Goal: Task Accomplishment & Management: Complete application form

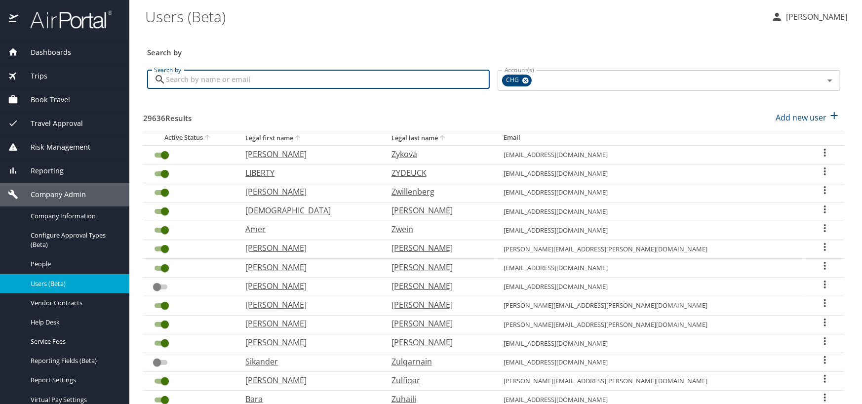
click at [190, 77] on input "Search by" at bounding box center [328, 79] width 324 height 19
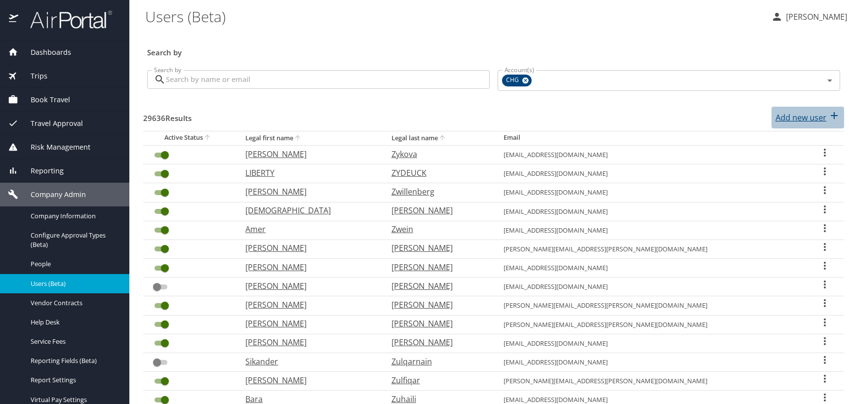
click at [778, 119] on p "Add new user" at bounding box center [801, 118] width 51 height 12
select select "US"
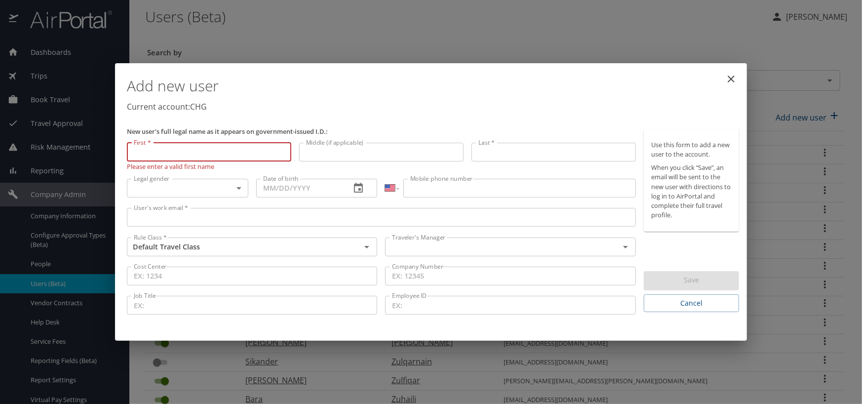
click at [197, 148] on input "First *" at bounding box center [209, 152] width 164 height 19
type input "[PERSON_NAME]"
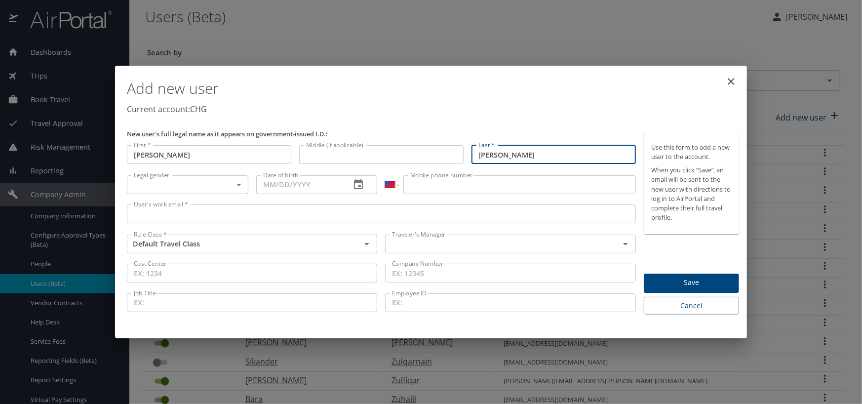
type input "[PERSON_NAME]"
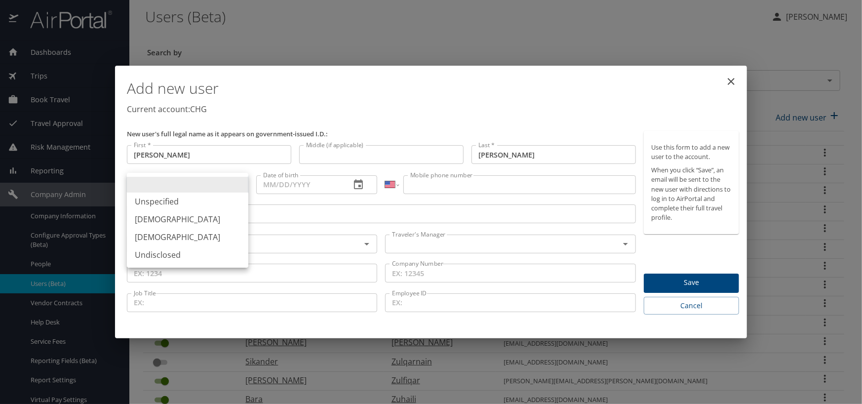
click at [195, 182] on body "Dashboards AirPortal 360™ Manager My Travel Dashboard Trips Airtinerary® Lookup…" at bounding box center [431, 202] width 862 height 404
click at [163, 231] on li "[DEMOGRAPHIC_DATA]" at bounding box center [187, 237] width 121 height 18
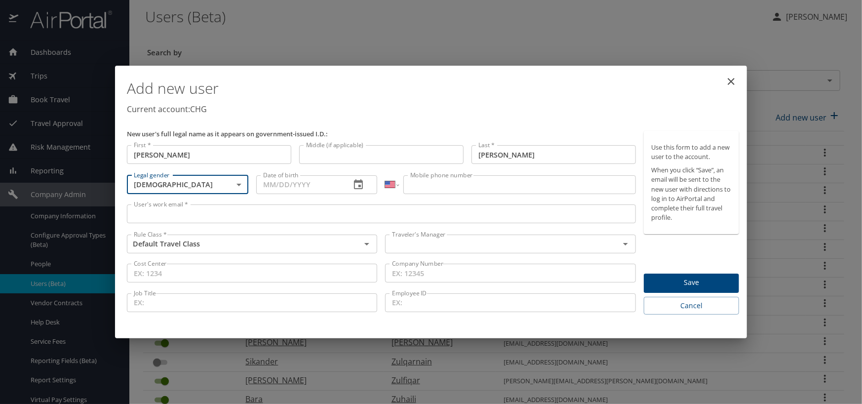
type input "[DEMOGRAPHIC_DATA]"
click at [272, 184] on input "Date of birth" at bounding box center [299, 184] width 87 height 19
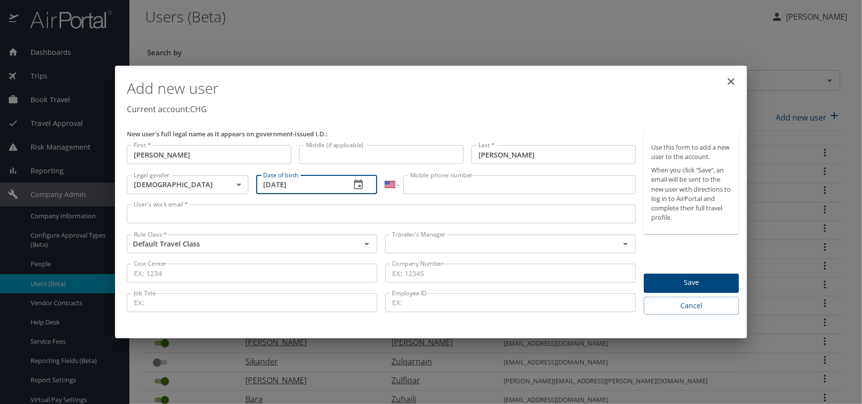
type input "[DATE]"
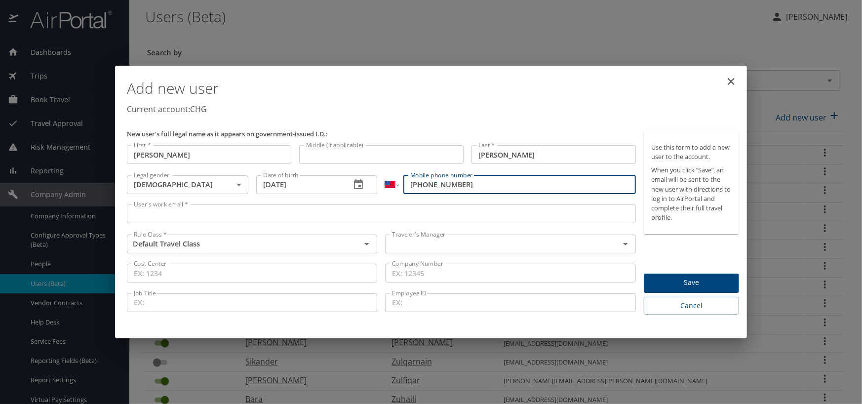
type input "[PHONE_NUMBER]"
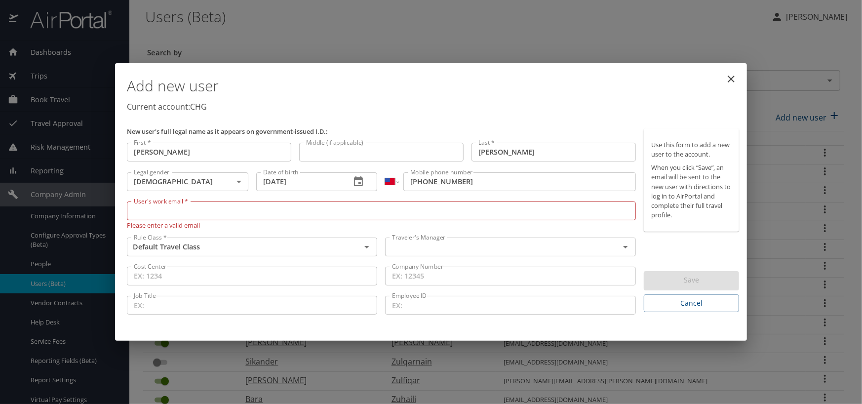
click at [166, 207] on input "User's work email *" at bounding box center [381, 210] width 509 height 19
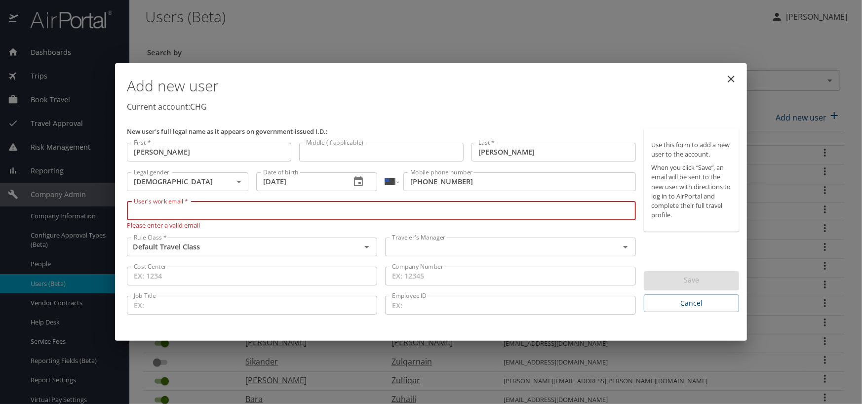
paste input "[EMAIL_ADDRESS][DOMAIN_NAME]"
type input "[EMAIL_ADDRESS][DOMAIN_NAME]"
click at [408, 248] on input "text" at bounding box center [495, 246] width 215 height 13
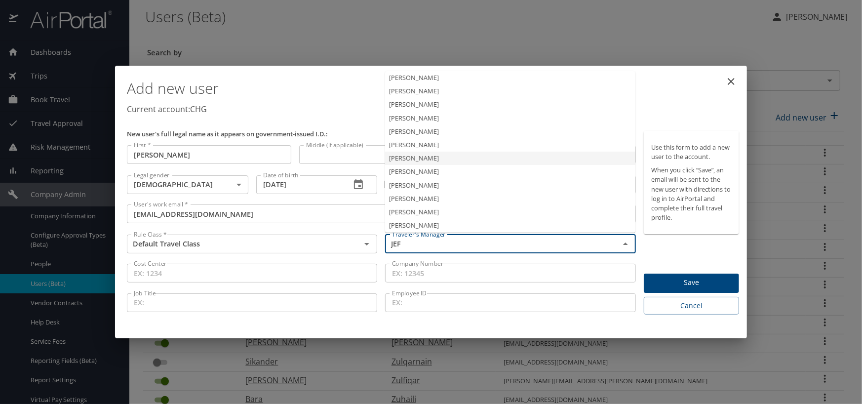
click at [399, 158] on li "[PERSON_NAME]" at bounding box center [510, 158] width 250 height 13
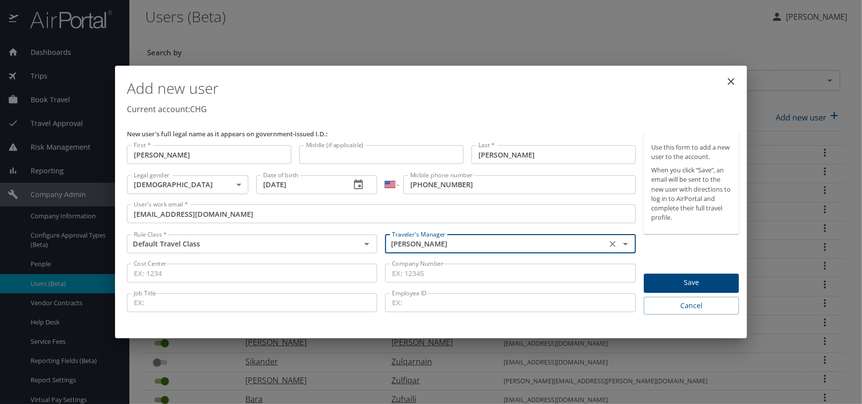
type input "[PERSON_NAME]"
click at [678, 281] on span "Save" at bounding box center [691, 282] width 79 height 12
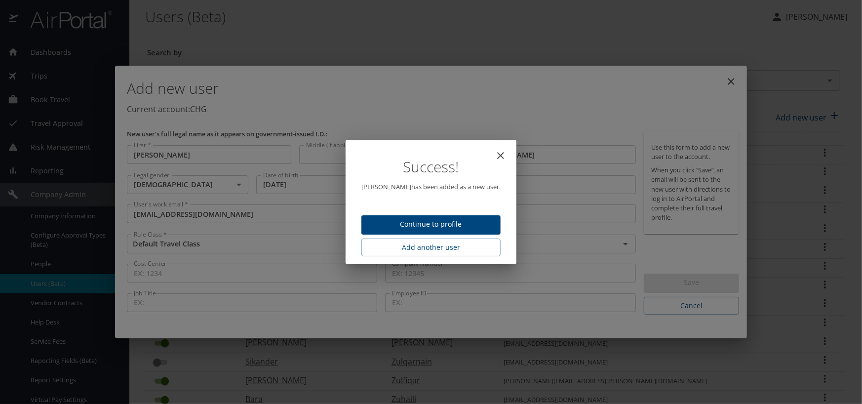
click at [457, 225] on span "Continue to profile" at bounding box center [430, 224] width 123 height 12
select select "US"
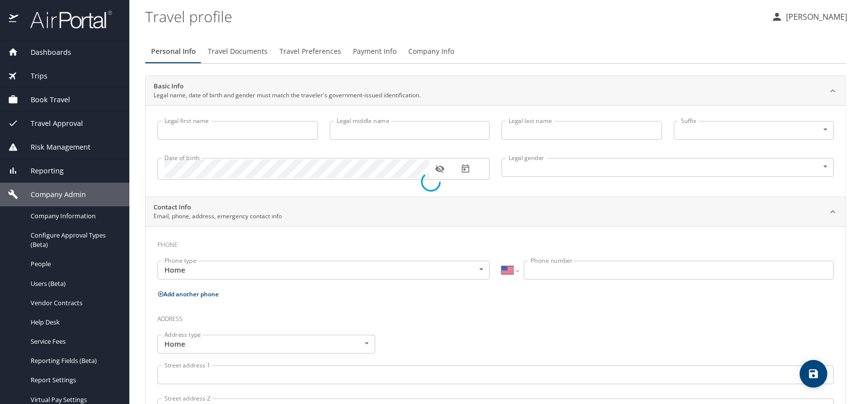
type input "[PERSON_NAME]"
type input "[DEMOGRAPHIC_DATA]"
select select "US"
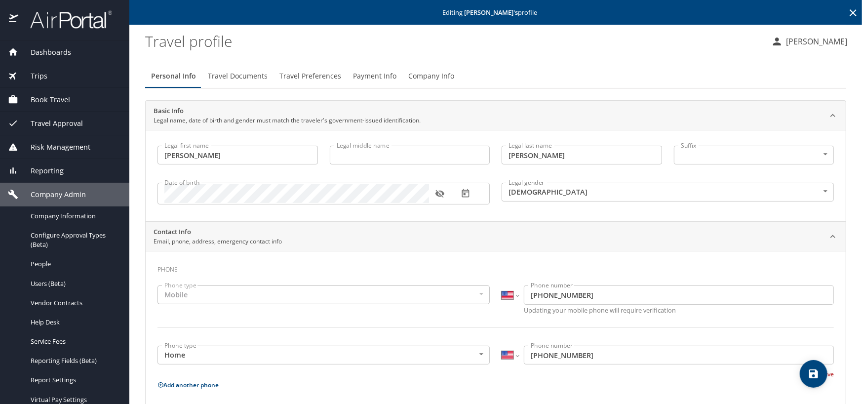
click at [248, 76] on span "Travel Documents" at bounding box center [238, 76] width 60 height 12
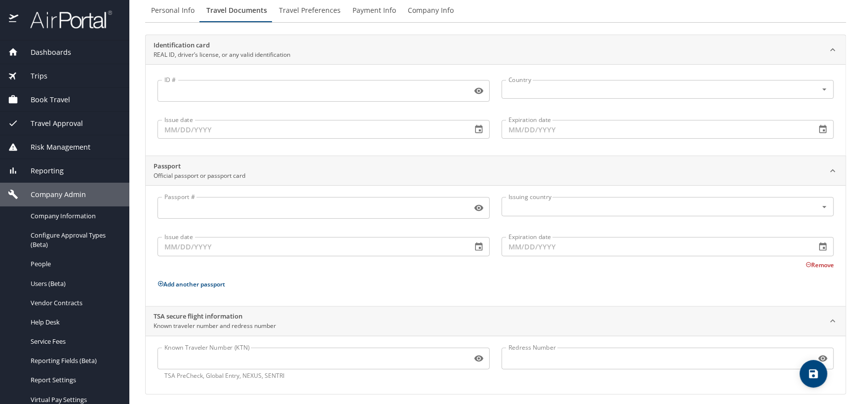
scroll to position [71, 0]
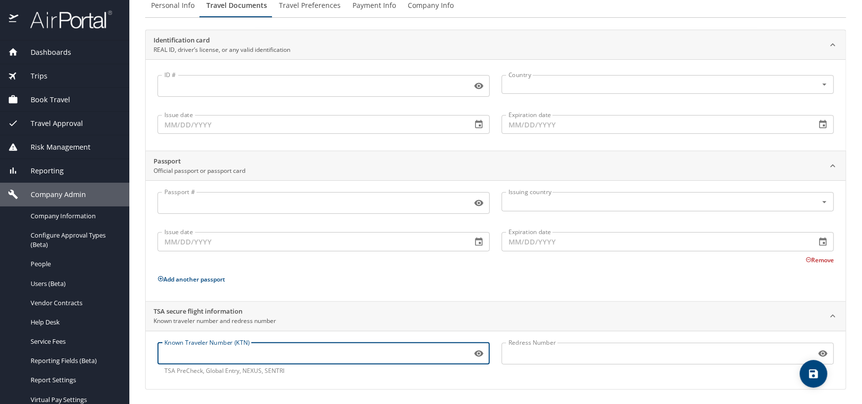
click at [212, 353] on input "Known Traveler Number (KTN)" at bounding box center [313, 353] width 311 height 19
click at [264, 354] on input "Known Traveler Number (KTN)" at bounding box center [313, 353] width 311 height 19
paste input "TT129RK6T"
type input "TT129RK6T"
click at [812, 373] on icon "save" at bounding box center [813, 373] width 9 height 9
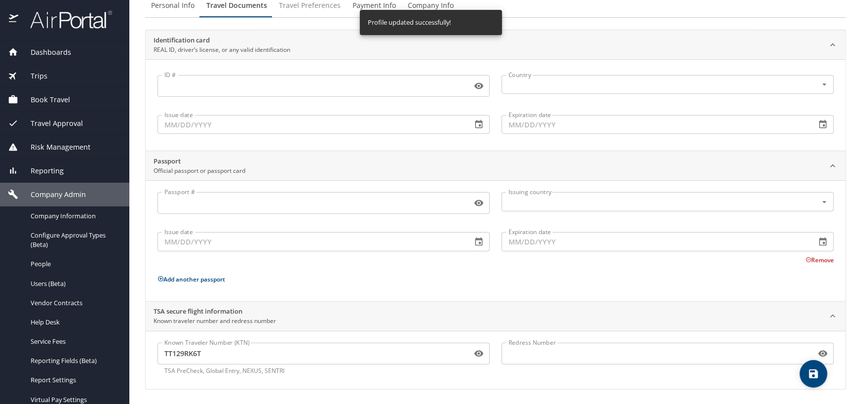
click at [303, 6] on span "Travel Preferences" at bounding box center [310, 6] width 62 height 12
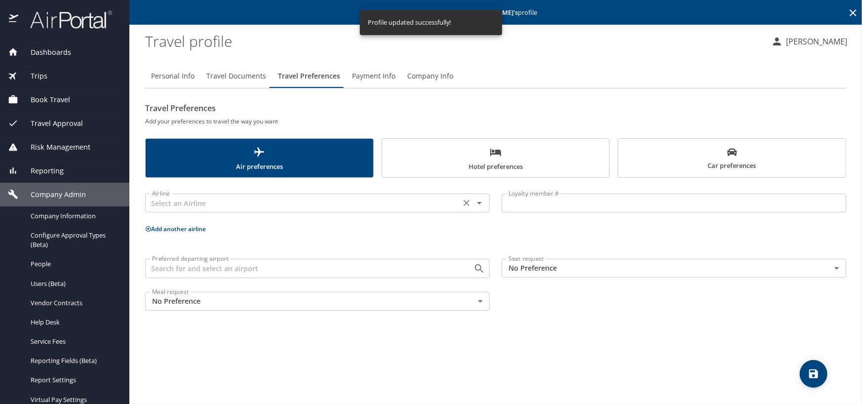
click at [197, 204] on input "text" at bounding box center [303, 203] width 310 height 13
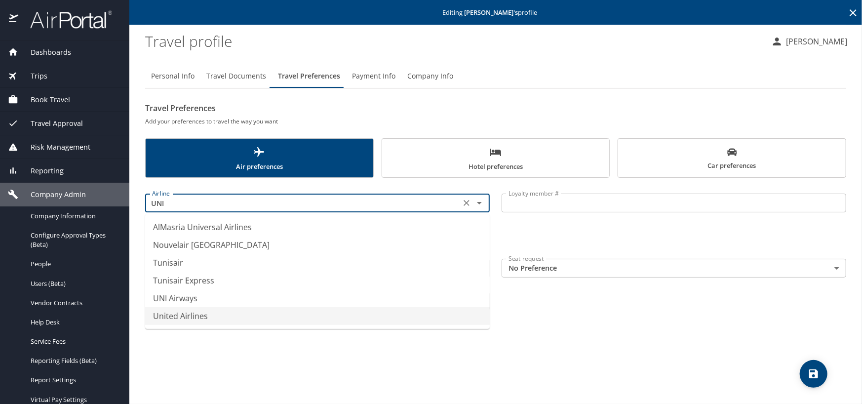
click at [188, 316] on li "United Airlines" at bounding box center [317, 316] width 345 height 18
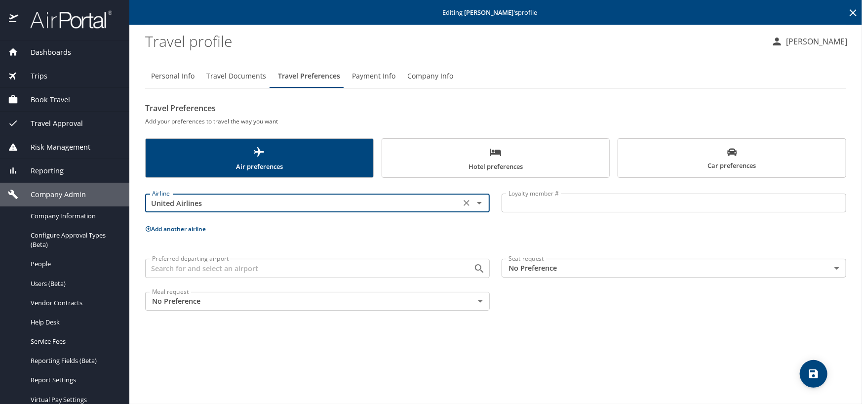
type input "United Airlines"
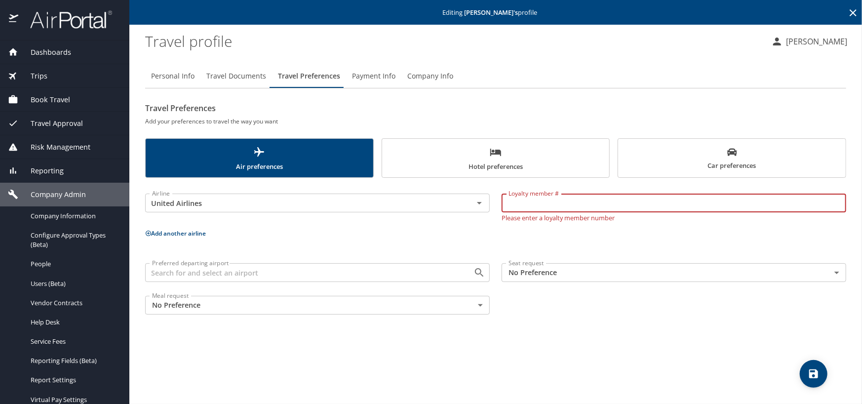
click at [527, 201] on input "Loyalty member #" at bounding box center [674, 203] width 345 height 19
paste input "ADJ24168"
type input "ADJ24168"
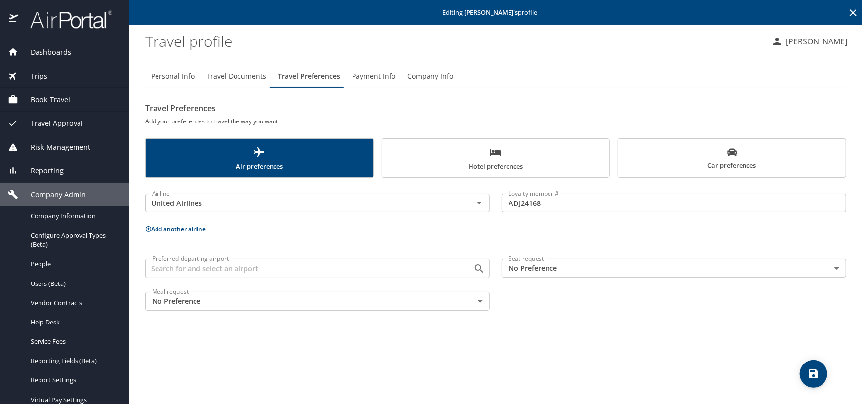
click at [187, 233] on p "Add another airline" at bounding box center [495, 229] width 701 height 12
click at [185, 229] on button "Add another airline" at bounding box center [175, 229] width 61 height 8
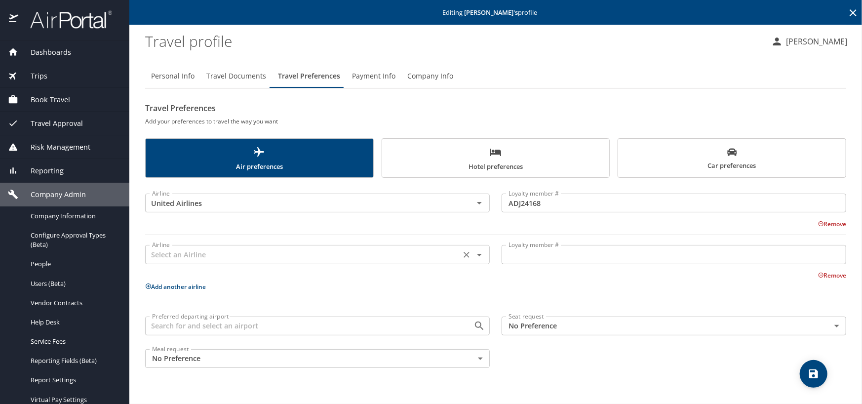
click at [181, 251] on input "text" at bounding box center [303, 254] width 310 height 13
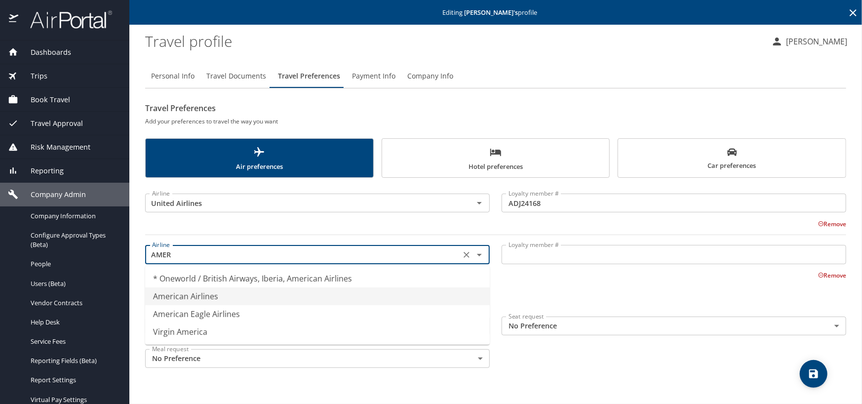
click at [190, 293] on li "American Airlines" at bounding box center [317, 296] width 345 height 18
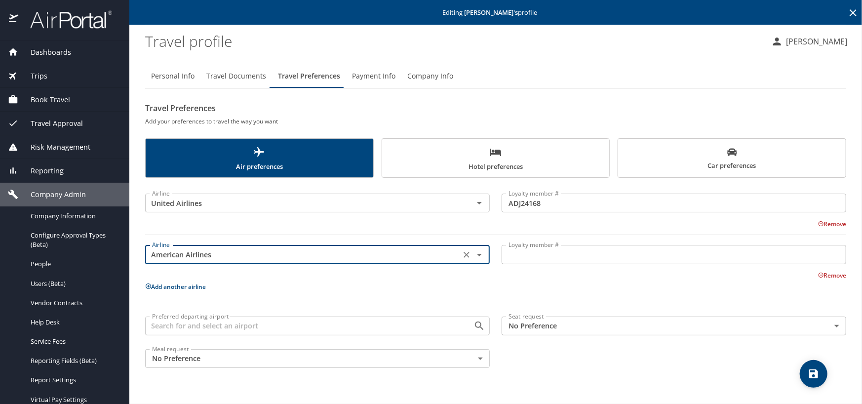
type input "American Airlines"
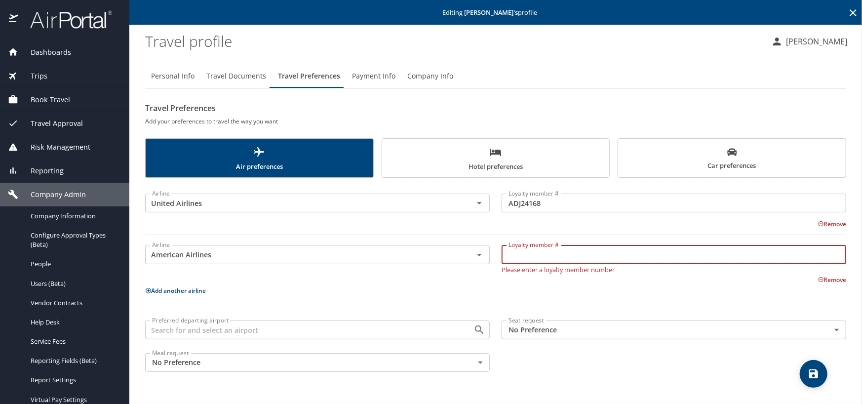
click at [549, 255] on input "Loyalty member #" at bounding box center [674, 254] width 345 height 19
paste input "2HV17W6"
type input "2HV17W6"
click at [814, 374] on icon "save" at bounding box center [813, 373] width 9 height 9
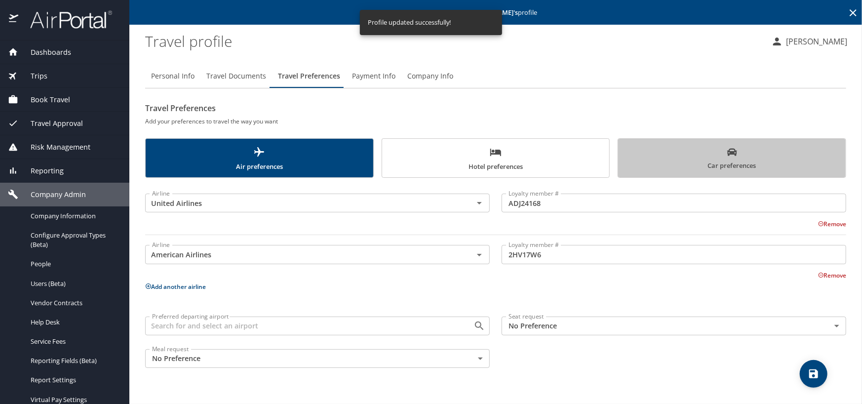
click at [659, 159] on span "Car preferences" at bounding box center [732, 159] width 216 height 24
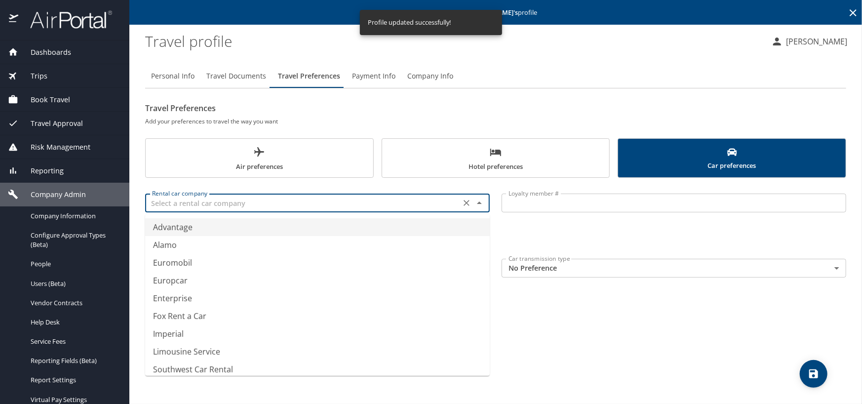
click at [230, 203] on input "text" at bounding box center [303, 203] width 310 height 13
click at [228, 227] on li "Avis Rent a Car" at bounding box center [317, 227] width 345 height 18
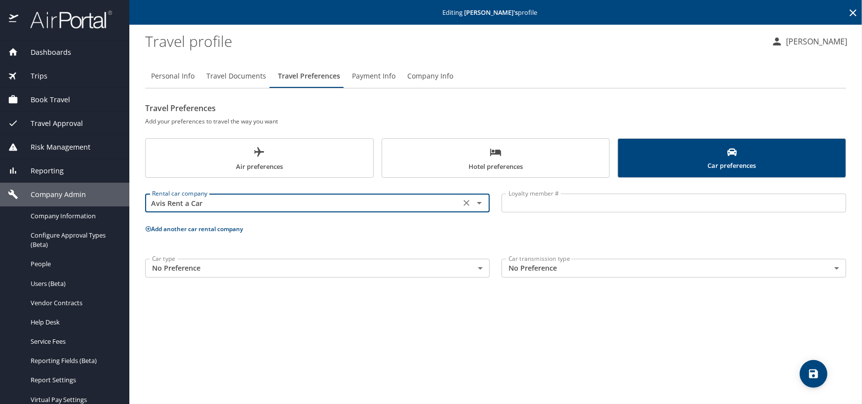
type input "Avis Rent a Car"
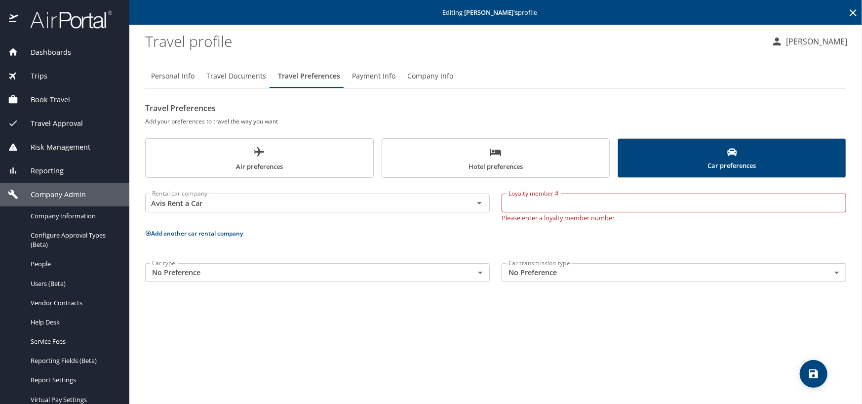
click at [544, 195] on input "Loyalty member #" at bounding box center [674, 203] width 345 height 19
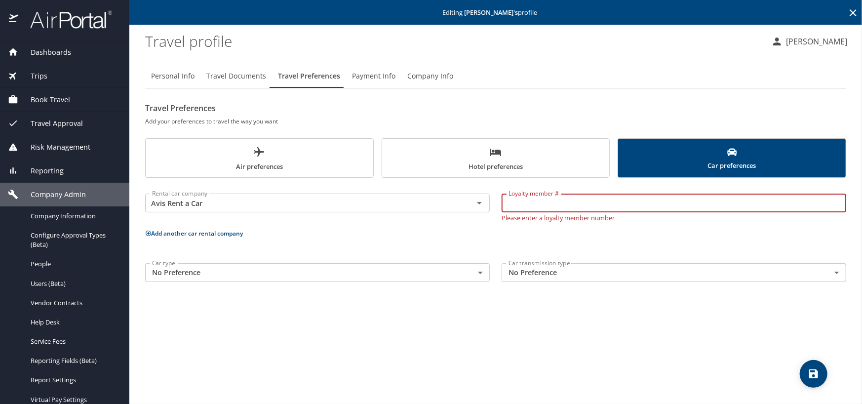
paste input "M8546T"
type input "M8546T"
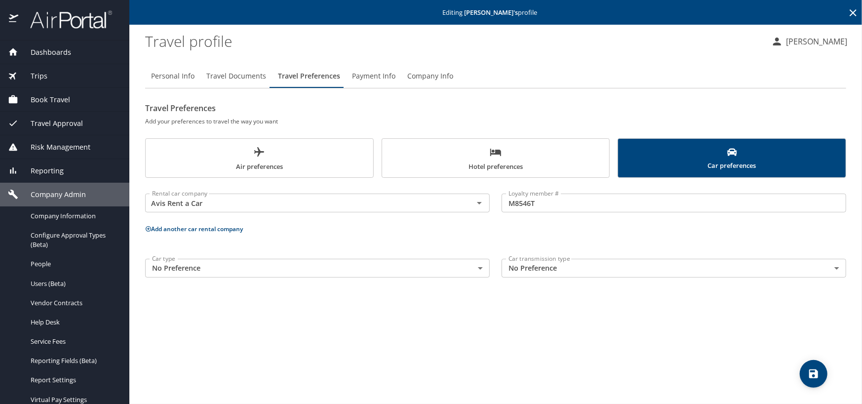
click at [222, 233] on p "Add another car rental company" at bounding box center [495, 229] width 701 height 12
click at [221, 232] on button "Add another car rental company" at bounding box center [194, 229] width 98 height 8
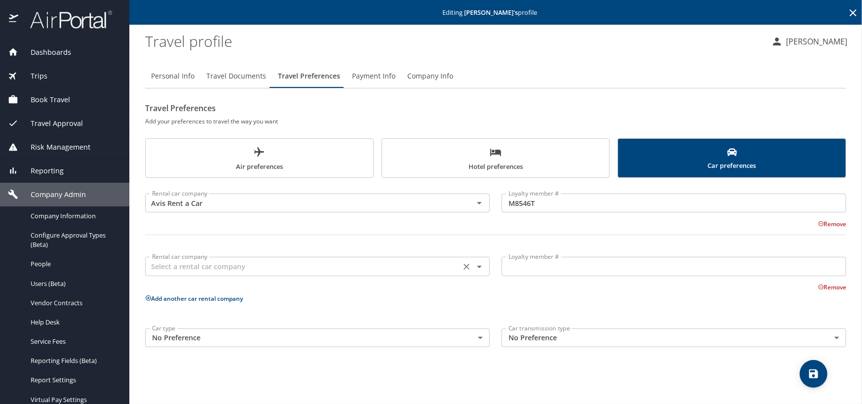
click at [196, 266] on input "text" at bounding box center [303, 266] width 310 height 13
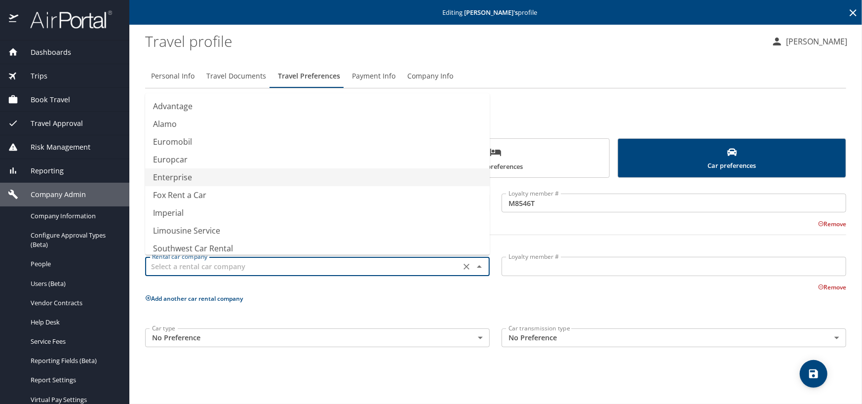
click at [174, 175] on li "Enterprise" at bounding box center [317, 177] width 345 height 18
type input "Enterprise"
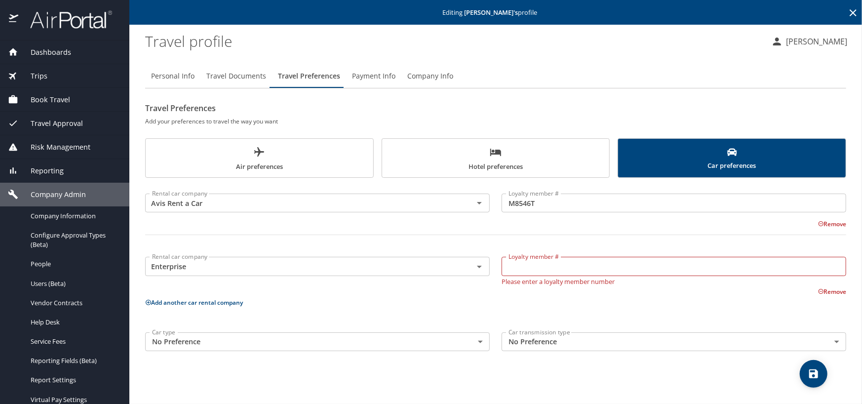
click at [531, 263] on input "Loyalty member #" at bounding box center [674, 266] width 345 height 19
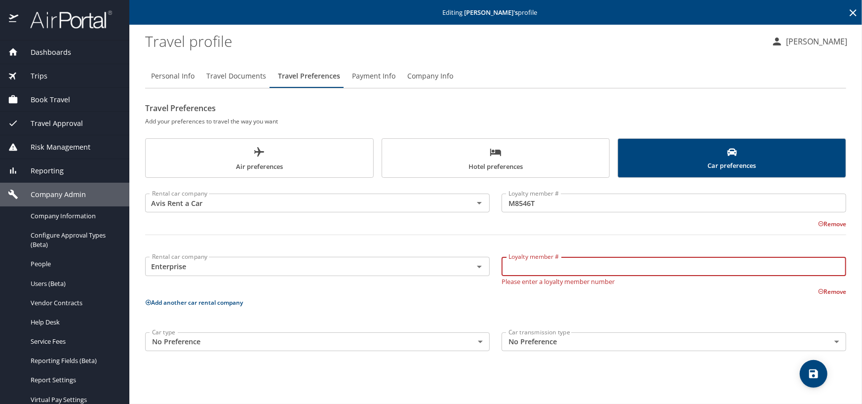
paste input "H9ZMRJM"
type input "H9ZMRJM"
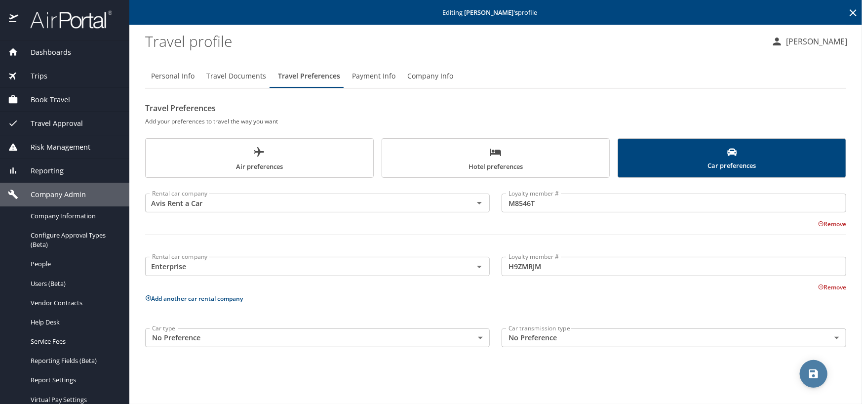
click at [814, 379] on icon "save" at bounding box center [814, 374] width 12 height 12
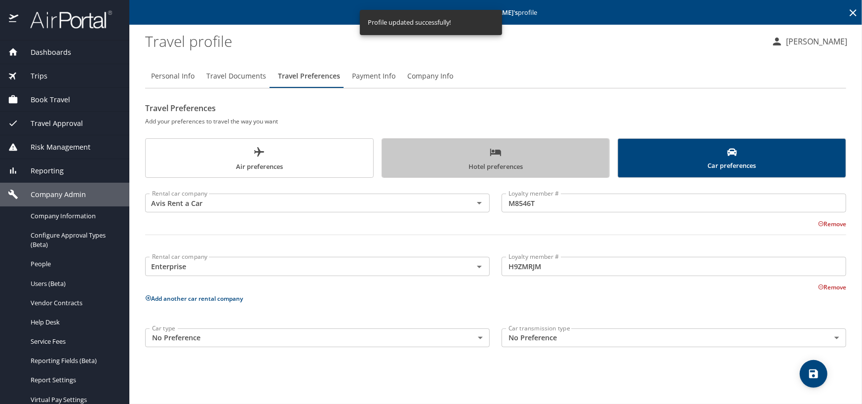
click at [491, 162] on span "Hotel preferences" at bounding box center [496, 159] width 216 height 26
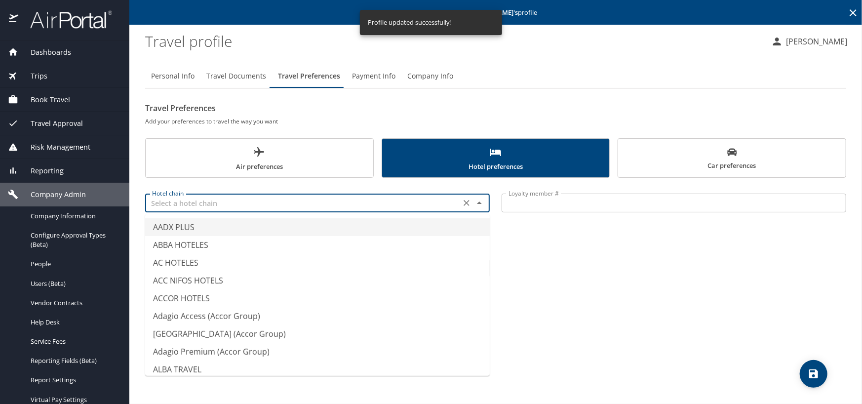
click at [168, 205] on input "text" at bounding box center [303, 203] width 310 height 13
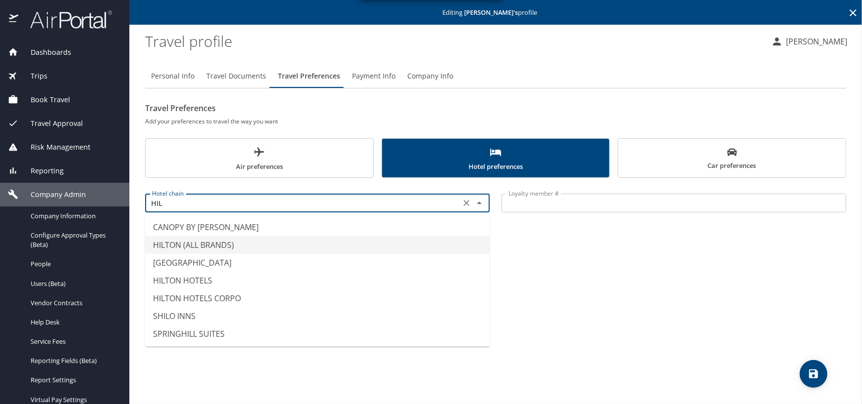
click at [192, 241] on li "HILTON (ALL BRANDS)" at bounding box center [317, 245] width 345 height 18
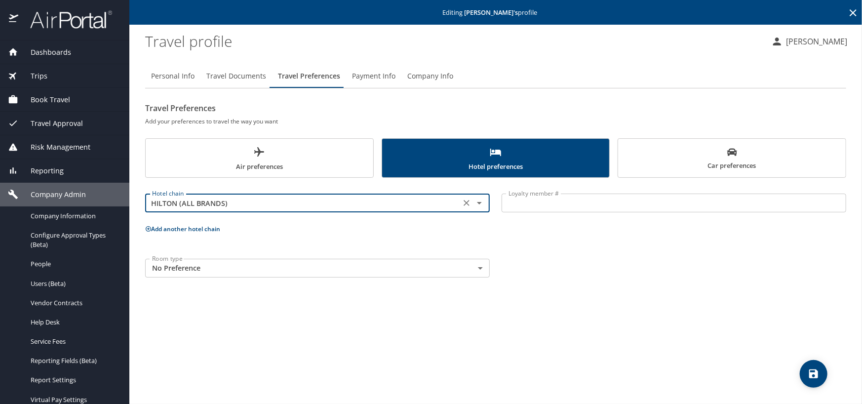
type input "HILTON (ALL BRANDS)"
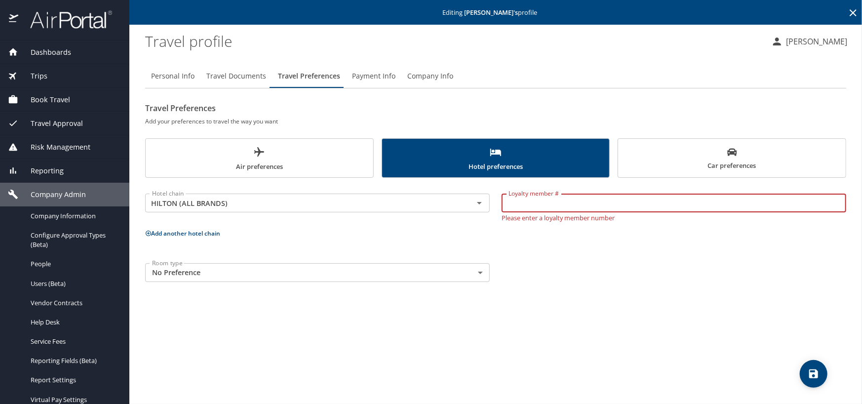
click at [531, 202] on input "Loyalty member #" at bounding box center [674, 203] width 345 height 19
paste input "150148856"
type input "150148856"
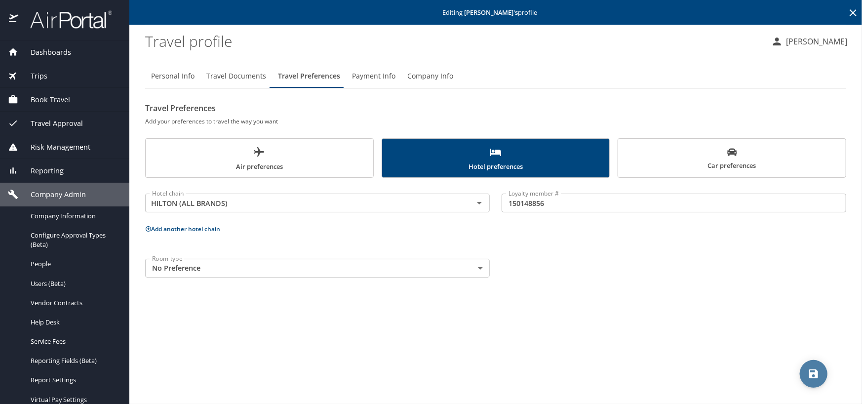
click at [804, 369] on span "save" at bounding box center [814, 374] width 28 height 12
